Goal: Task Accomplishment & Management: Complete application form

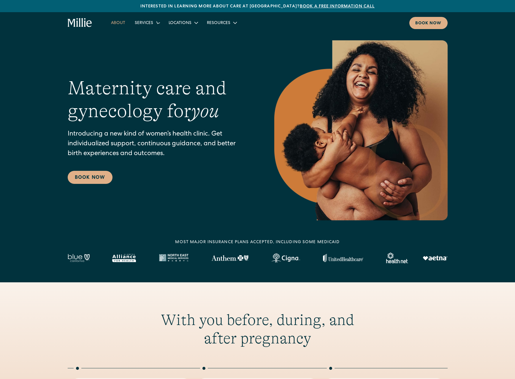
click at [118, 21] on link "About" at bounding box center [118, 23] width 24 height 10
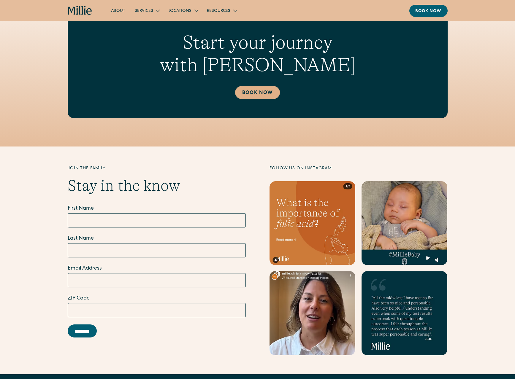
scroll to position [1781, 0]
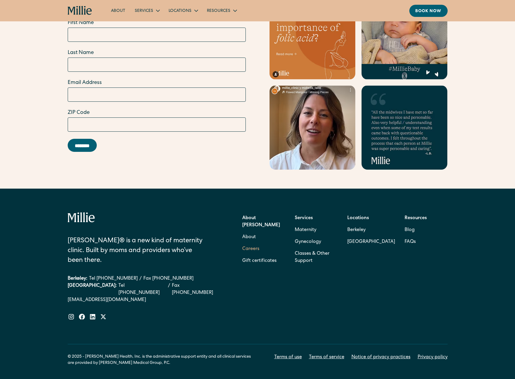
click at [247, 243] on link "Careers" at bounding box center [250, 249] width 17 height 12
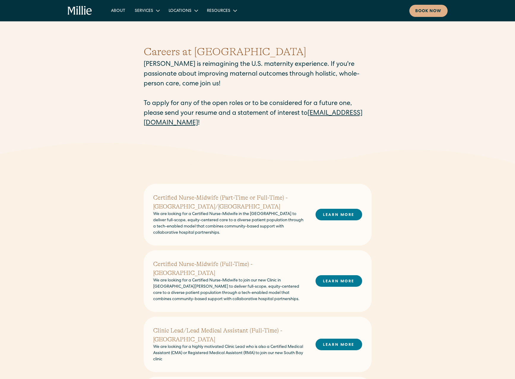
click at [217, 196] on h2 "Certified Nurse-Midwife (Part-Time or Full-Time) - [GEOGRAPHIC_DATA]/[GEOGRAPHI…" at bounding box center [229, 202] width 153 height 18
click at [176, 209] on h2 "Certified Nurse-Midwife (Part-Time or Full-Time) - [GEOGRAPHIC_DATA]/[GEOGRAPHI…" at bounding box center [229, 202] width 153 height 18
click at [290, 214] on p "We are looking for a Certified Nurse-Midwife in the [GEOGRAPHIC_DATA] to delive…" at bounding box center [229, 223] width 153 height 25
click at [320, 218] on link "LEARN MORE" at bounding box center [338, 215] width 47 height 12
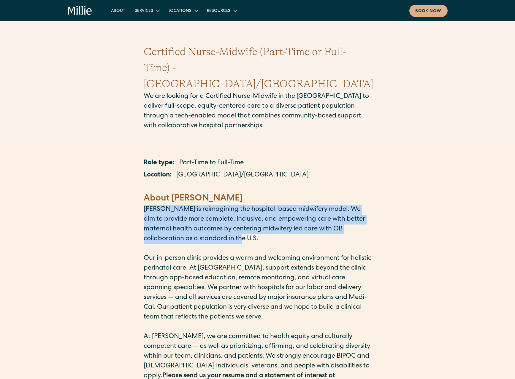
drag, startPoint x: 261, startPoint y: 224, endPoint x: 134, endPoint y: 193, distance: 131.3
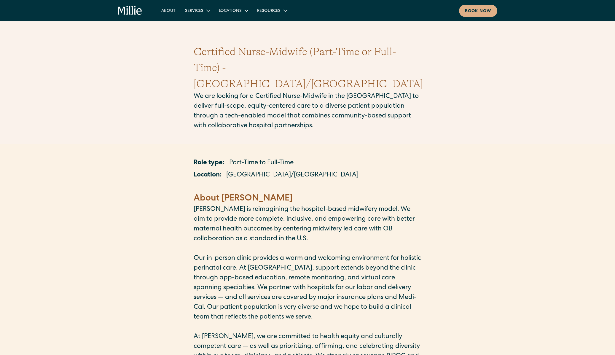
click at [305, 66] on h1 "Certified Nurse-Midwife (Part-Time or Full-Time) - [GEOGRAPHIC_DATA]/[GEOGRAPHI…" at bounding box center [308, 68] width 228 height 48
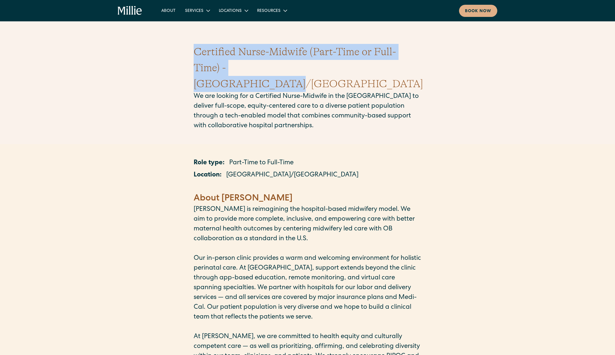
drag, startPoint x: 312, startPoint y: 69, endPoint x: 189, endPoint y: 55, distance: 124.2
click at [189, 55] on div "Certified Nurse-Midwife (Part-Time or Full-Time) - East Bay/Berkeley We are loo…" at bounding box center [307, 88] width 615 height 116
copy h1 "Certified Nurse-Midwife (Part-Time or Full-Time) - [GEOGRAPHIC_DATA]/[GEOGRAPHI…"
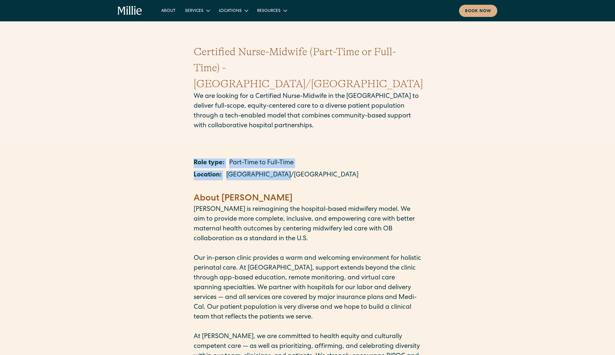
drag, startPoint x: 283, startPoint y: 161, endPoint x: 180, endPoint y: 148, distance: 103.7
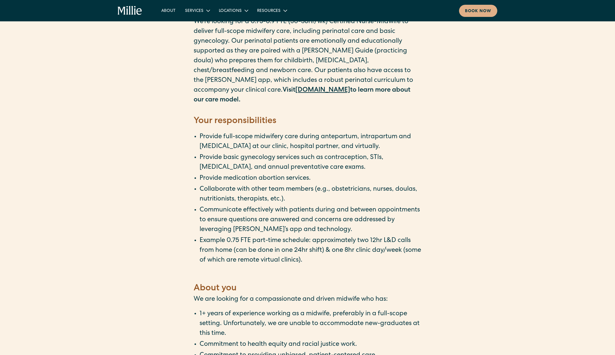
scroll to position [548, 0]
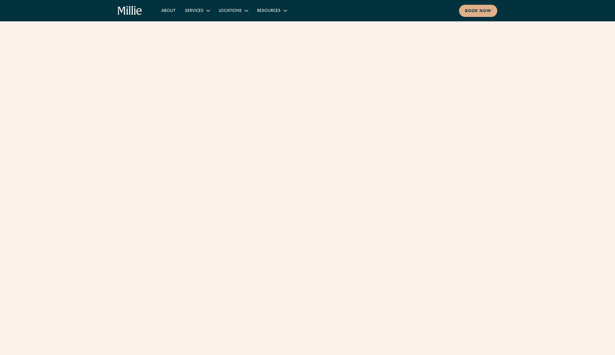
scroll to position [80, 0]
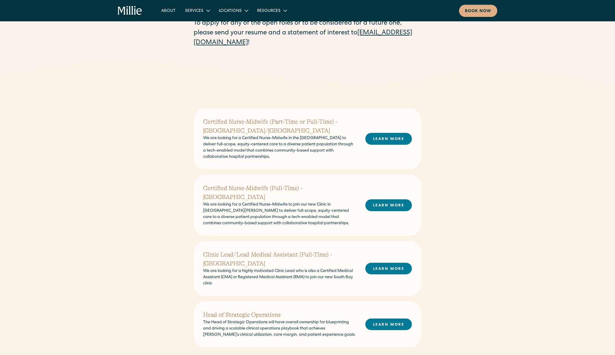
click at [378, 211] on div "Certified Nurse-Midwife (Full-Time) - [GEOGRAPHIC_DATA] We are looking for a Ce…" at bounding box center [307, 205] width 209 height 43
click at [379, 206] on div "LEARN MORE" at bounding box center [389, 205] width 47 height 12
click at [379, 199] on link "LEARN MORE" at bounding box center [389, 205] width 47 height 12
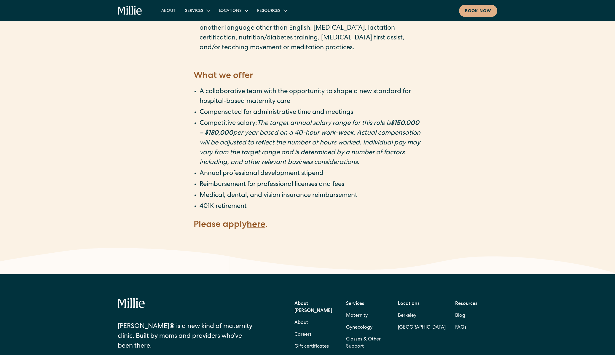
scroll to position [1111, 0]
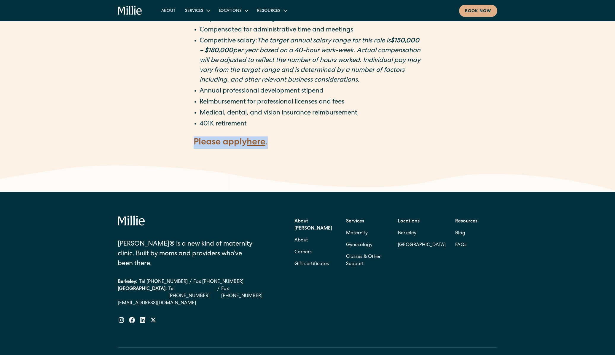
drag, startPoint x: 196, startPoint y: 107, endPoint x: 316, endPoint y: 112, distance: 119.9
click at [316, 136] on h4 "Please apply here ." at bounding box center [308, 142] width 228 height 12
copy h4 "Please apply here ."
